Goal: Information Seeking & Learning: Learn about a topic

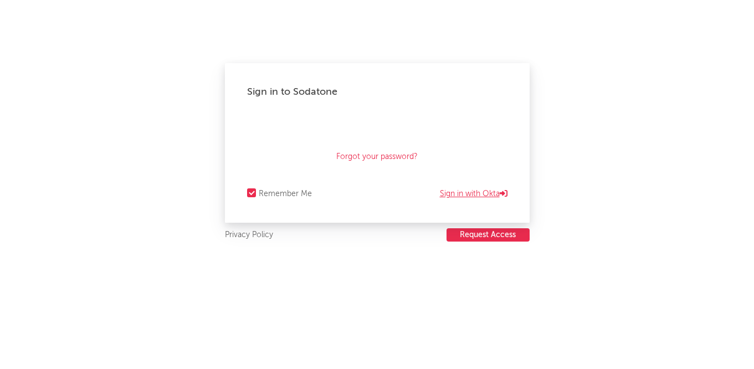
click at [485, 189] on link "Sign in with Okta" at bounding box center [474, 193] width 68 height 13
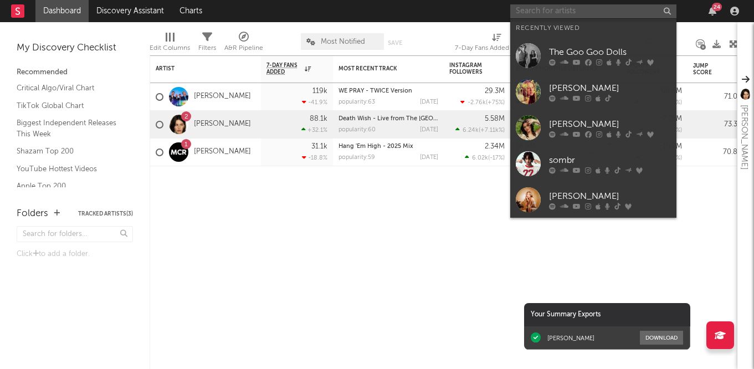
click at [540, 16] on input "text" at bounding box center [593, 11] width 166 height 14
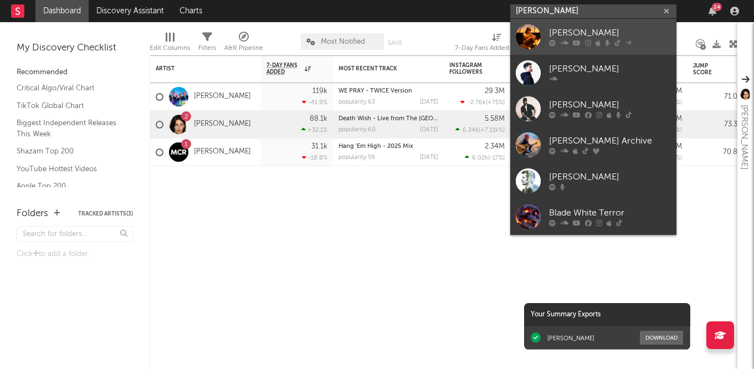
type input "blake white"
click at [594, 32] on div "Blake Whiten" at bounding box center [610, 33] width 122 height 13
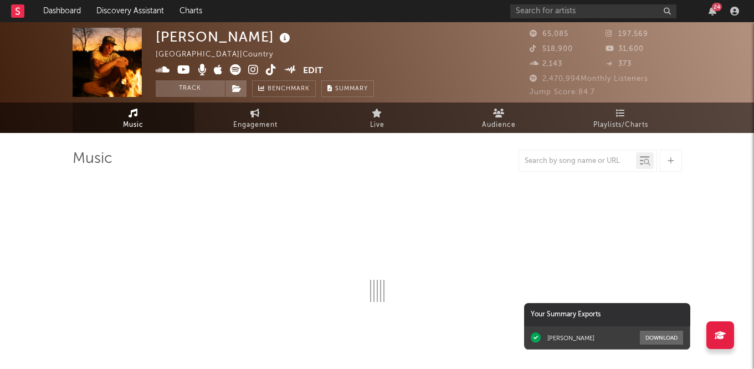
select select "6m"
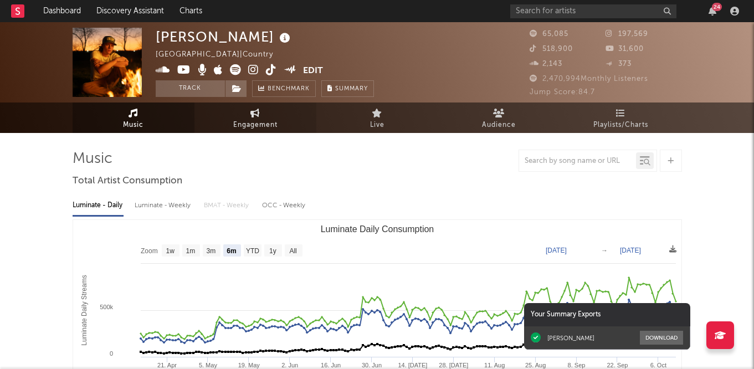
click at [259, 119] on span "Engagement" at bounding box center [255, 125] width 44 height 13
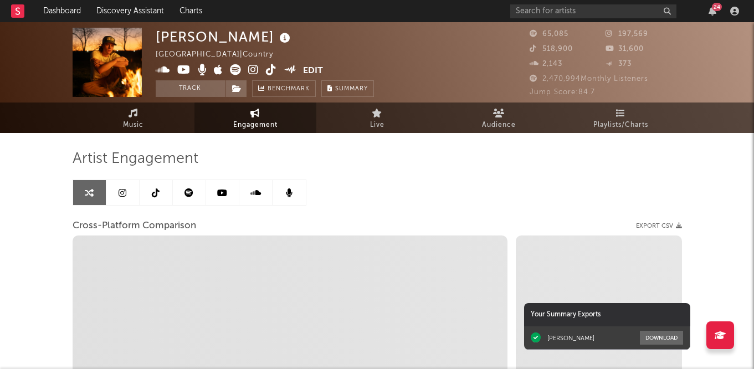
select select "1w"
click at [507, 111] on link "Audience" at bounding box center [499, 117] width 122 height 30
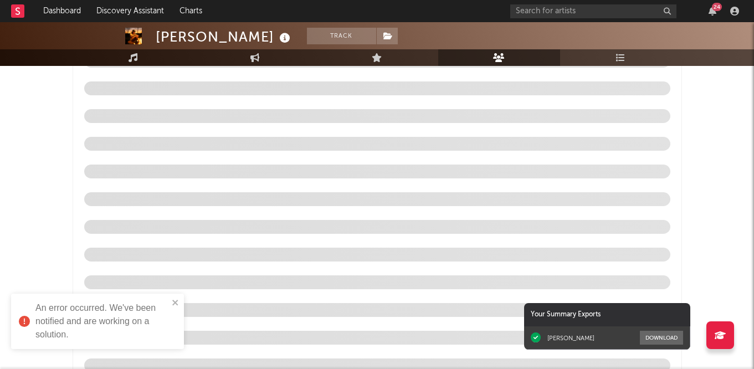
scroll to position [1198, 0]
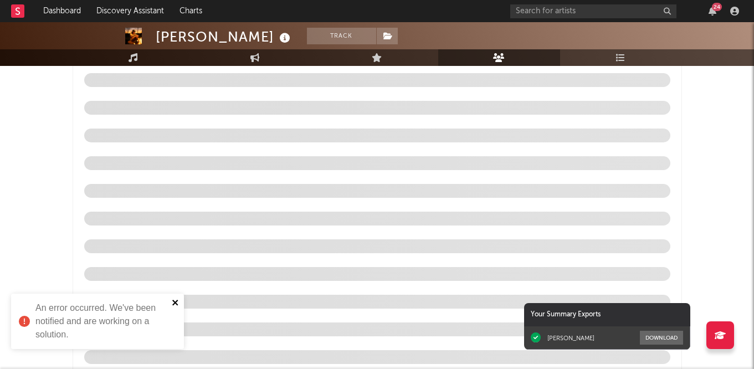
click at [176, 302] on icon "close" at bounding box center [175, 303] width 6 height 6
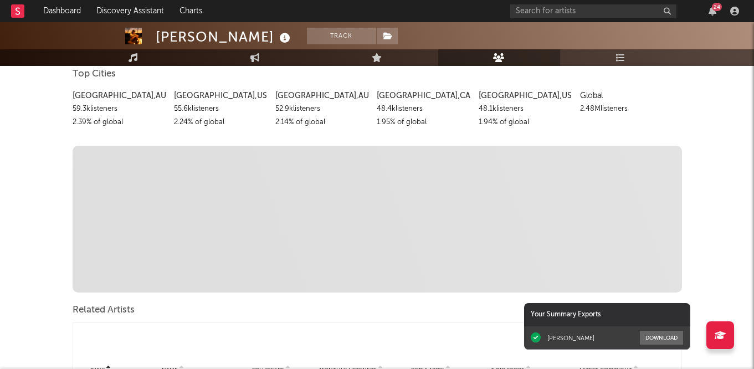
scroll to position [0, 0]
